Goal: Task Accomplishment & Management: Complete application form

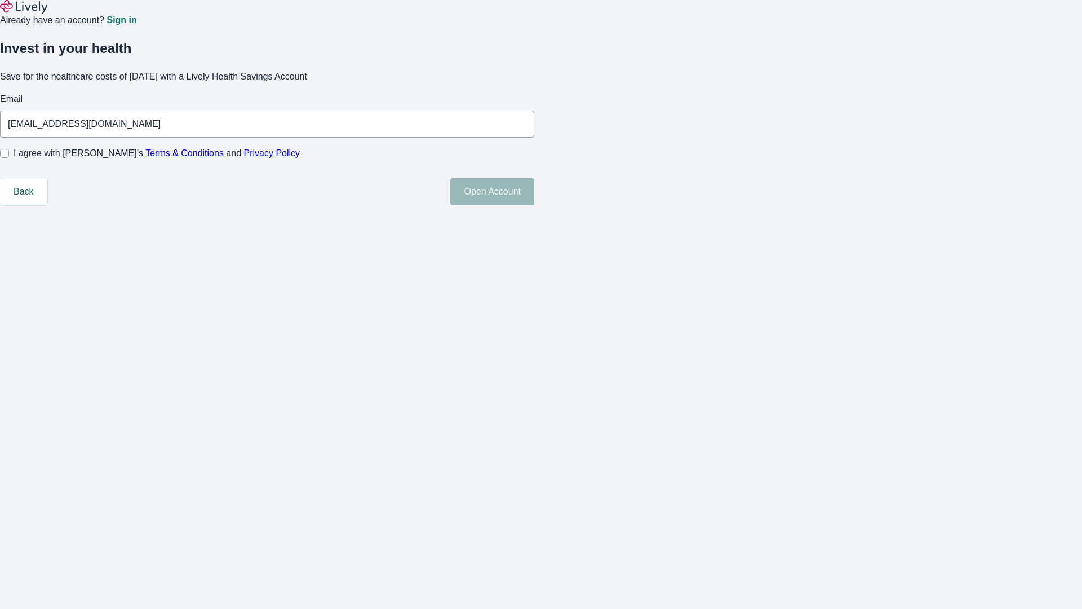
click at [9, 158] on input "I agree with Lively’s Terms & Conditions and Privacy Policy" at bounding box center [4, 153] width 9 height 9
checkbox input "true"
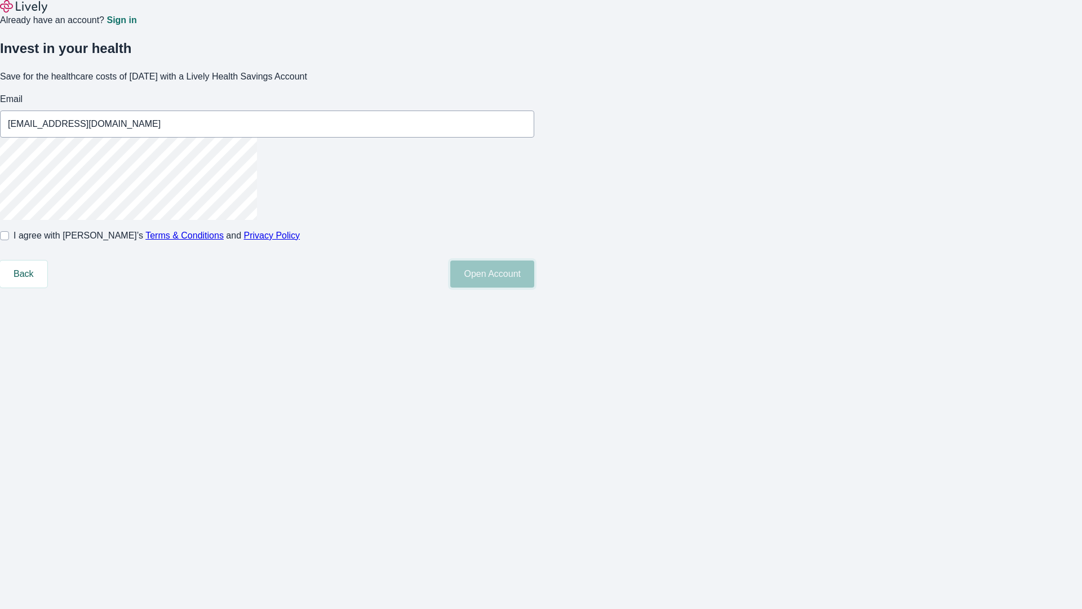
click at [534, 287] on button "Open Account" at bounding box center [492, 273] width 84 height 27
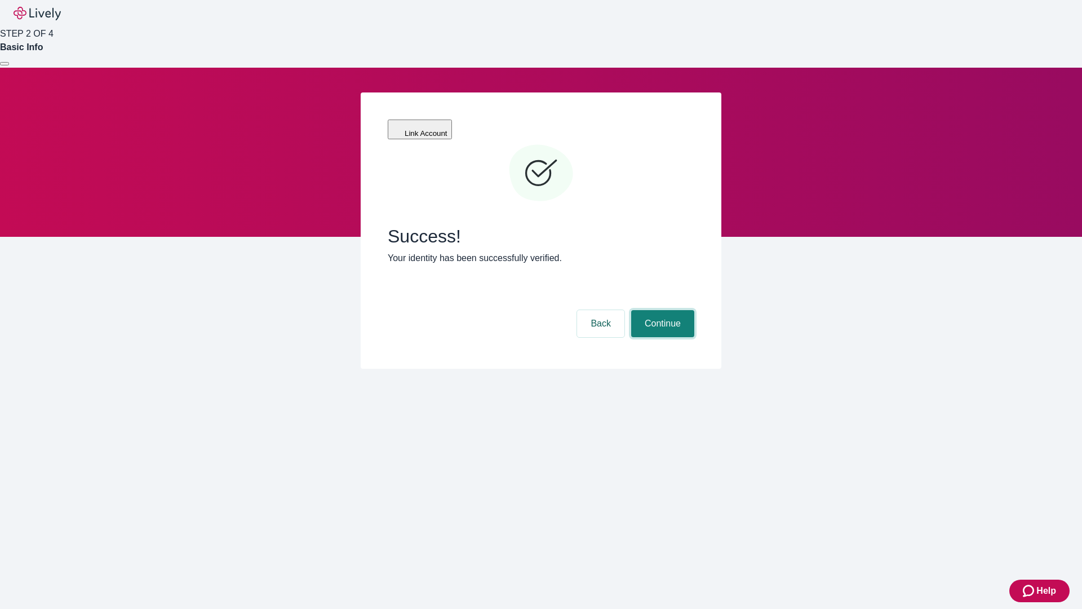
click at [661, 310] on button "Continue" at bounding box center [662, 323] width 63 height 27
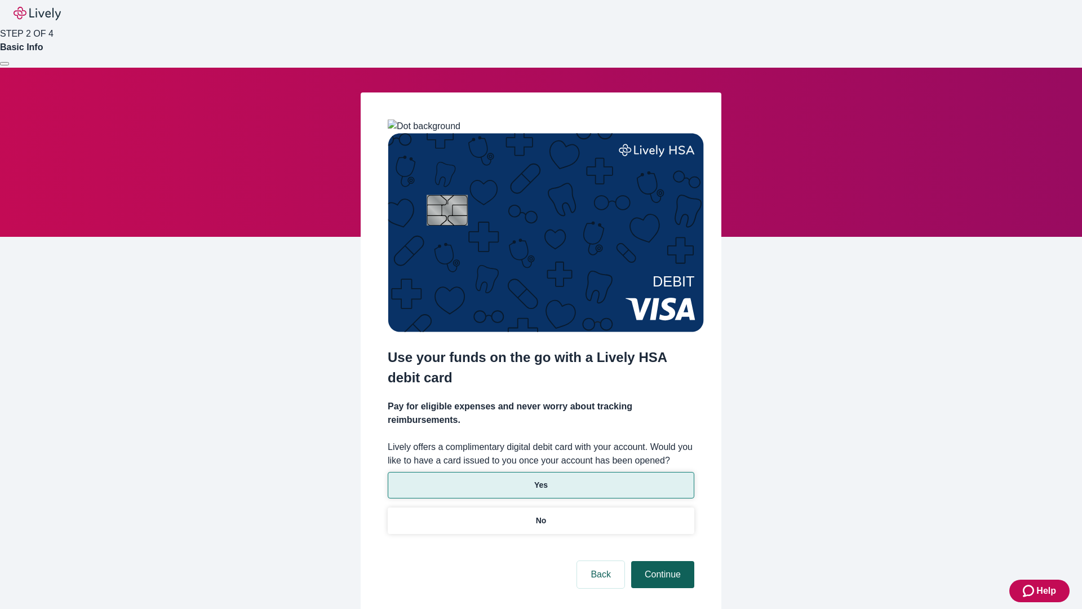
click at [540, 479] on p "Yes" at bounding box center [541, 485] width 14 height 12
click at [661, 561] on button "Continue" at bounding box center [662, 574] width 63 height 27
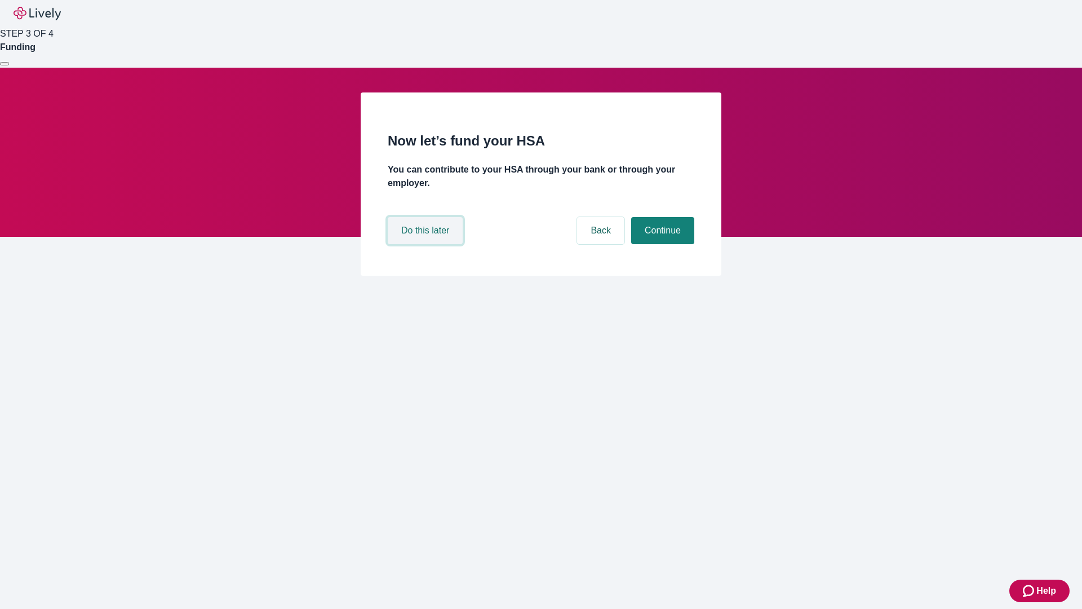
click at [427, 244] on button "Do this later" at bounding box center [425, 230] width 75 height 27
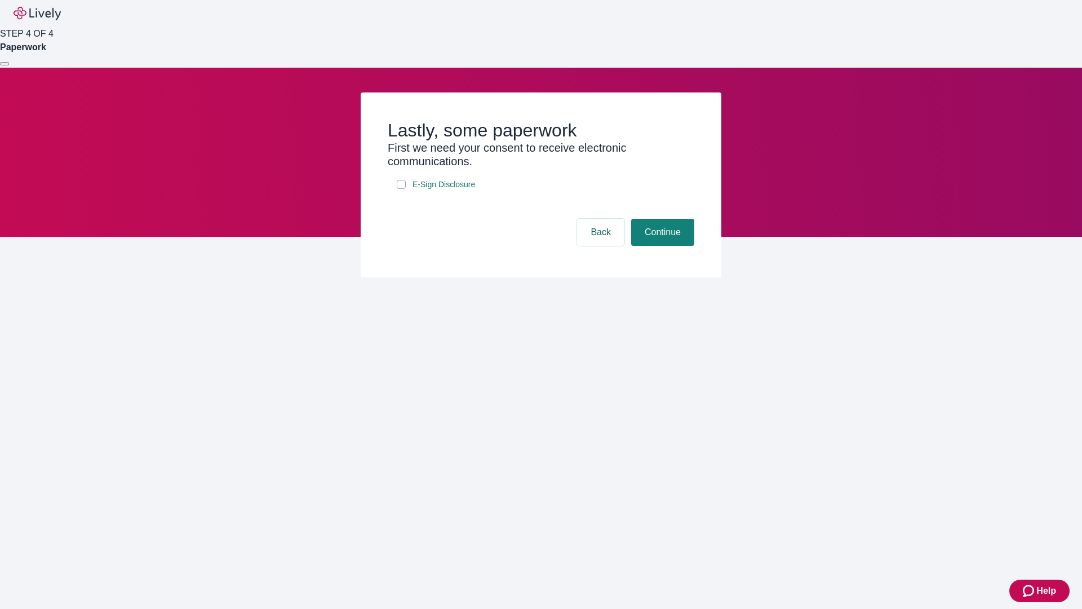
click at [401, 189] on input "E-Sign Disclosure" at bounding box center [401, 184] width 9 height 9
checkbox input "true"
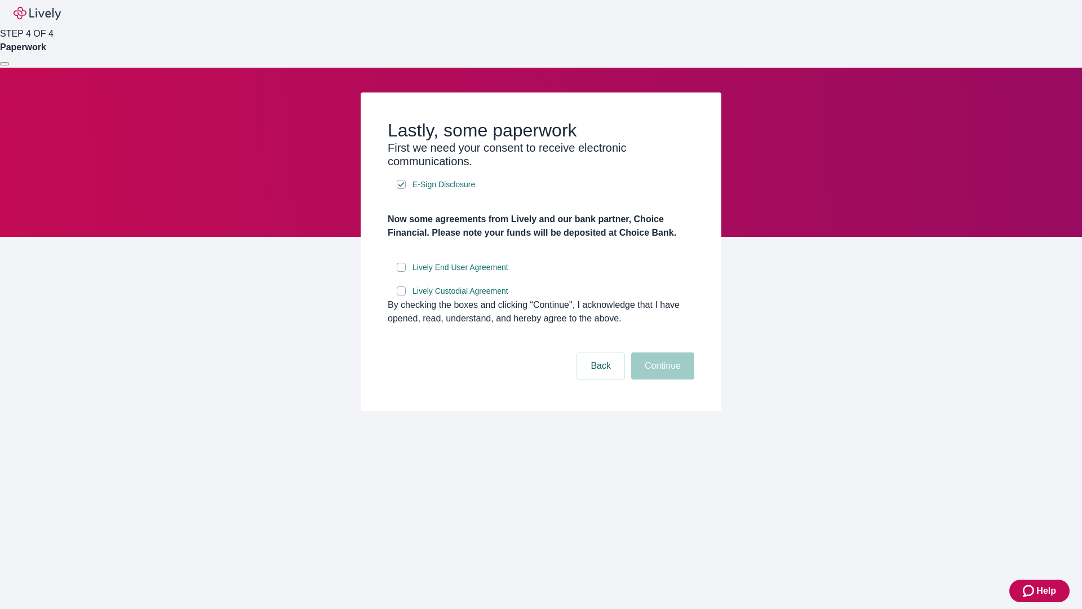
click at [401, 272] on input "Lively End User Agreement" at bounding box center [401, 267] width 9 height 9
checkbox input "true"
click at [401, 295] on input "Lively Custodial Agreement" at bounding box center [401, 290] width 9 height 9
checkbox input "true"
click at [661, 379] on button "Continue" at bounding box center [662, 365] width 63 height 27
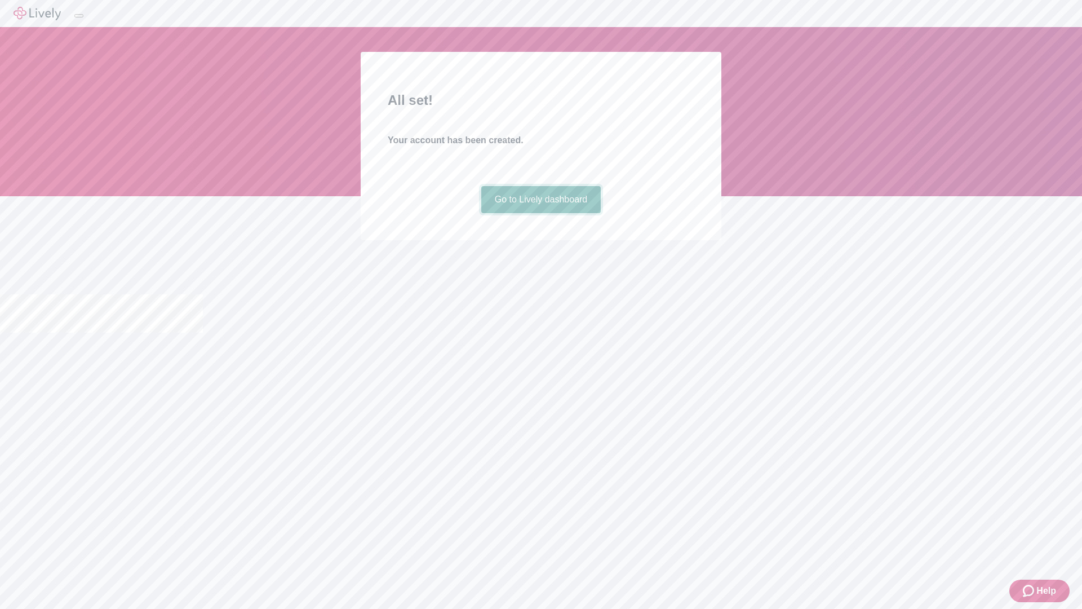
click at [540, 213] on link "Go to Lively dashboard" at bounding box center [541, 199] width 120 height 27
